Goal: Check status: Check status

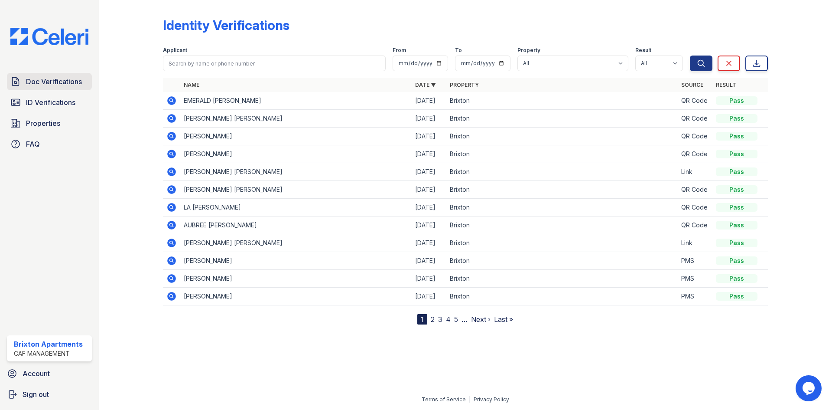
click at [63, 85] on span "Doc Verifications" at bounding box center [54, 81] width 56 height 10
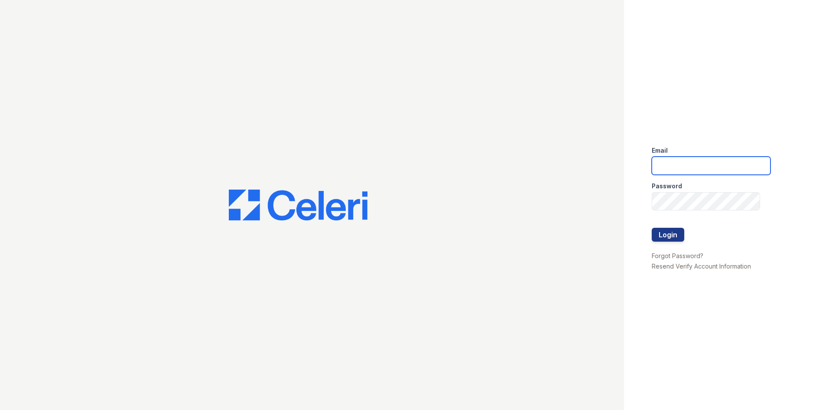
type input "brixton.pm@cafmanagement.com"
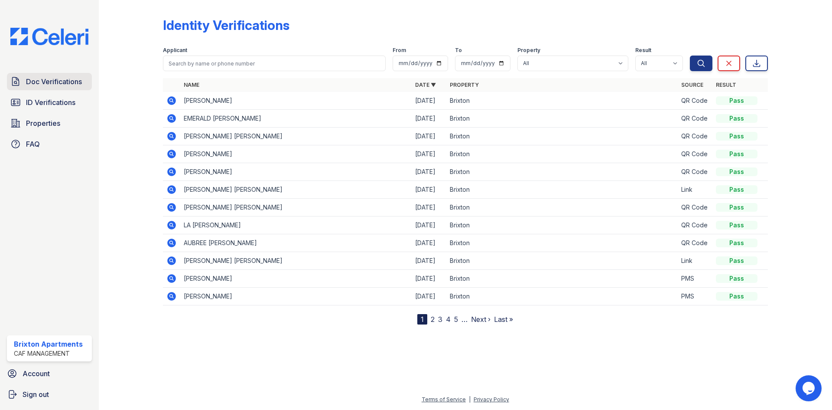
click at [58, 75] on link "Doc Verifications" at bounding box center [49, 81] width 85 height 17
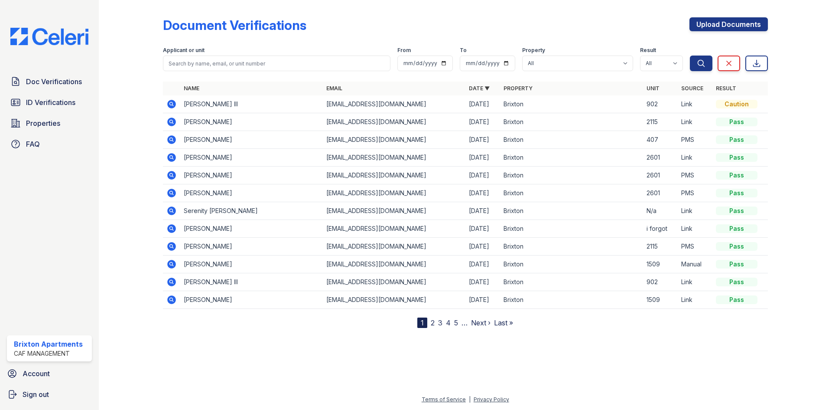
click at [171, 102] on icon at bounding box center [171, 104] width 10 height 10
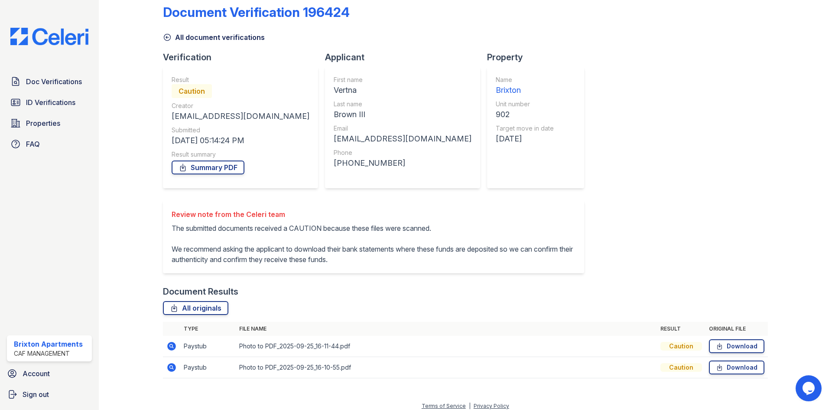
scroll to position [20, 0]
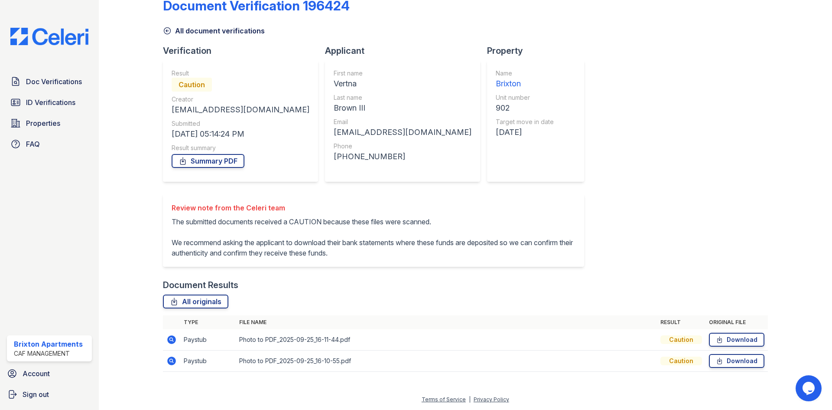
click at [175, 340] on icon at bounding box center [171, 339] width 9 height 9
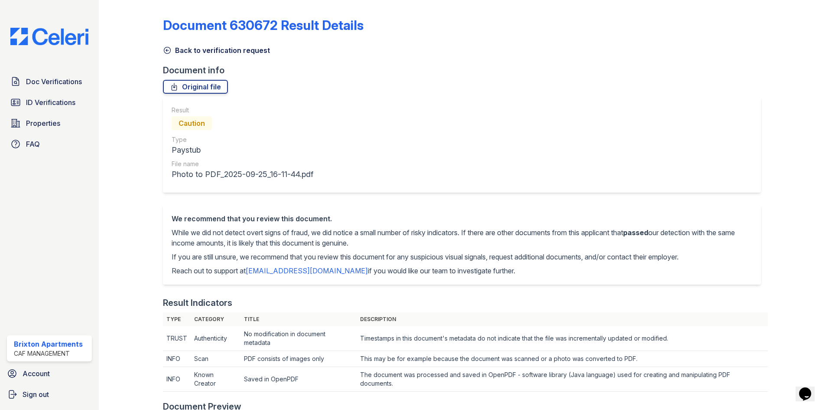
click at [166, 50] on icon at bounding box center [167, 50] width 7 height 7
